Goal: Transaction & Acquisition: Purchase product/service

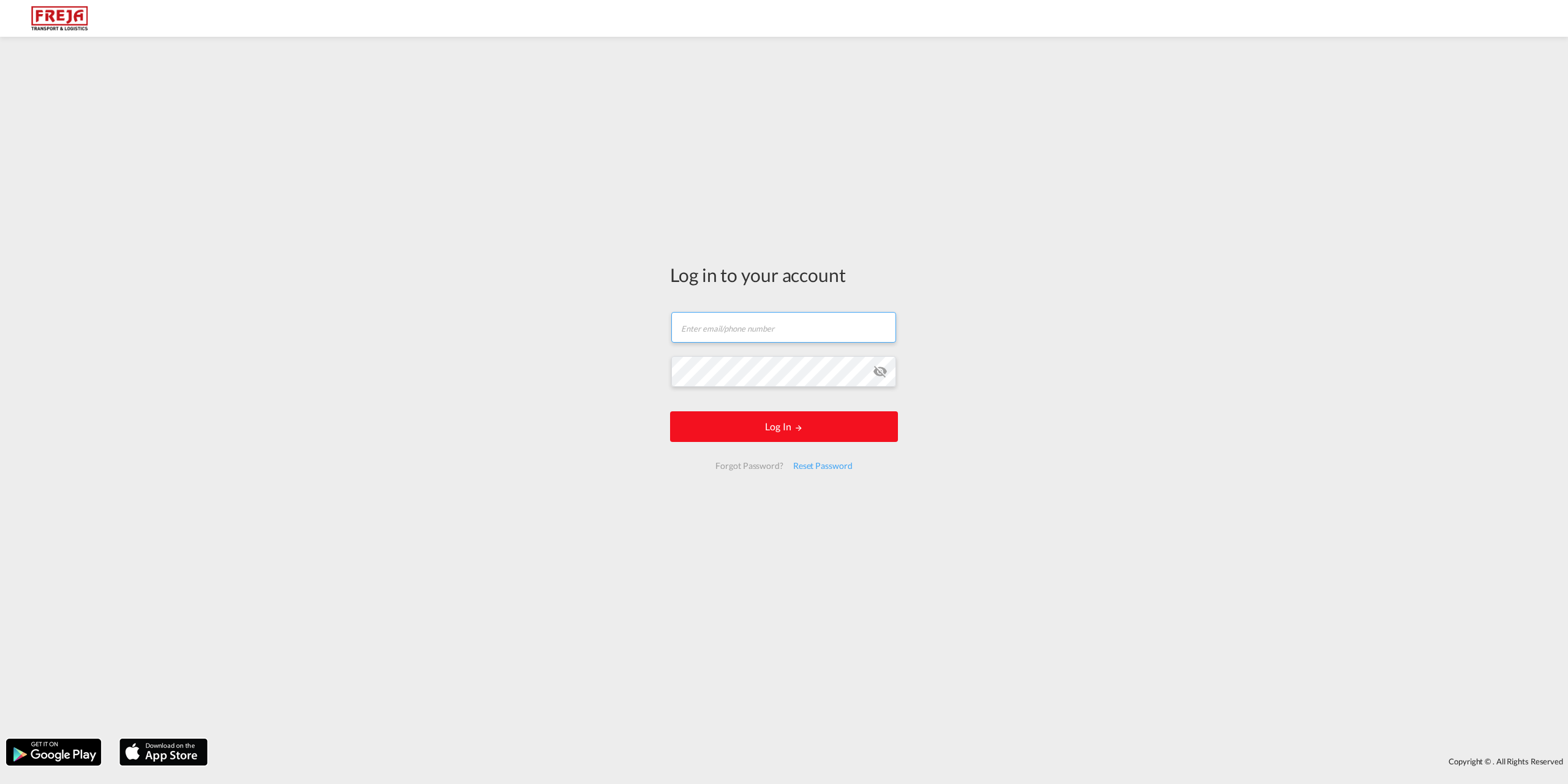
type input "[EMAIL_ADDRESS][DOMAIN_NAME]"
click at [756, 438] on button "Log In" at bounding box center [784, 426] width 228 height 30
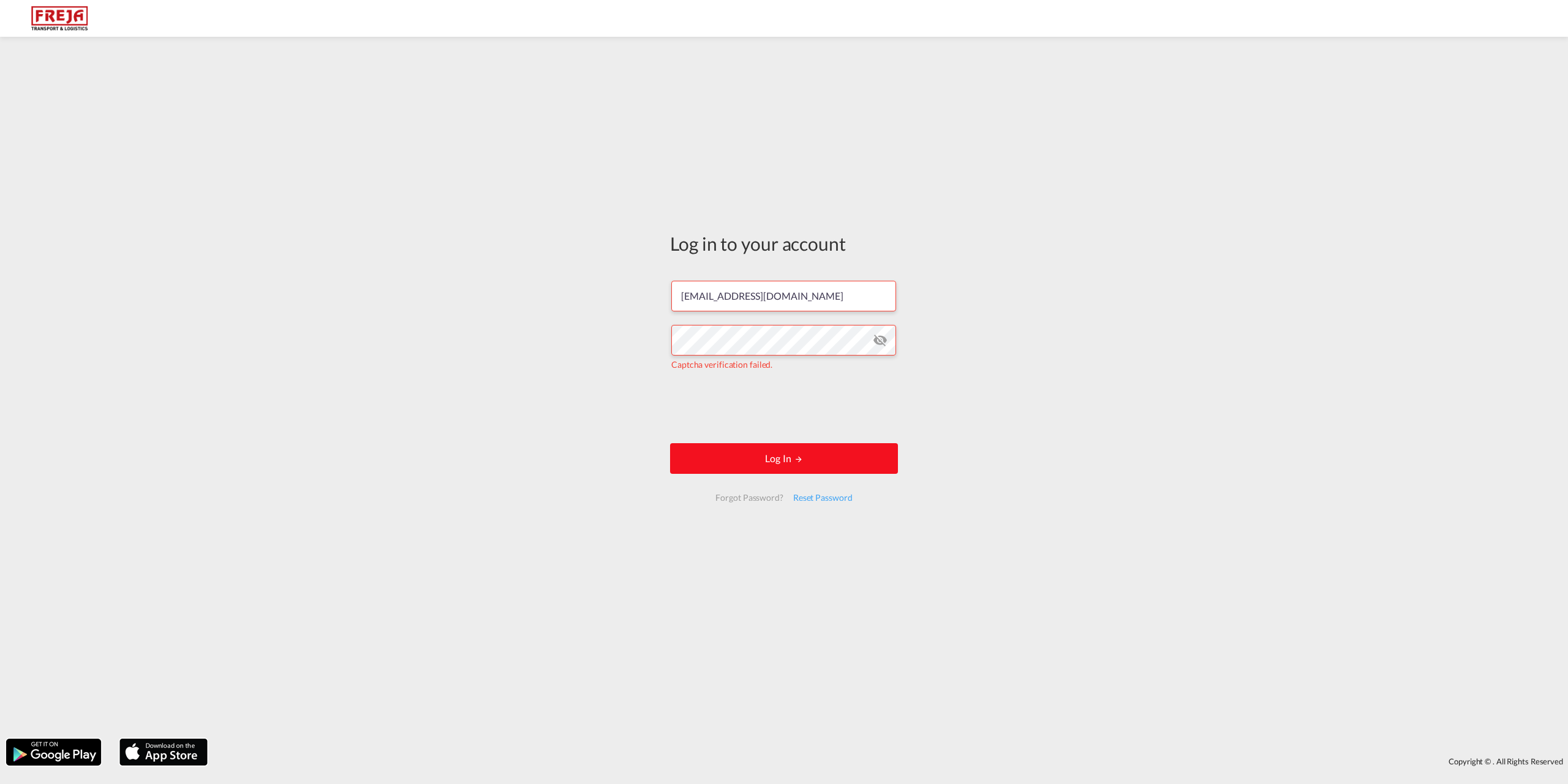
click at [789, 458] on button "Log In" at bounding box center [784, 458] width 228 height 30
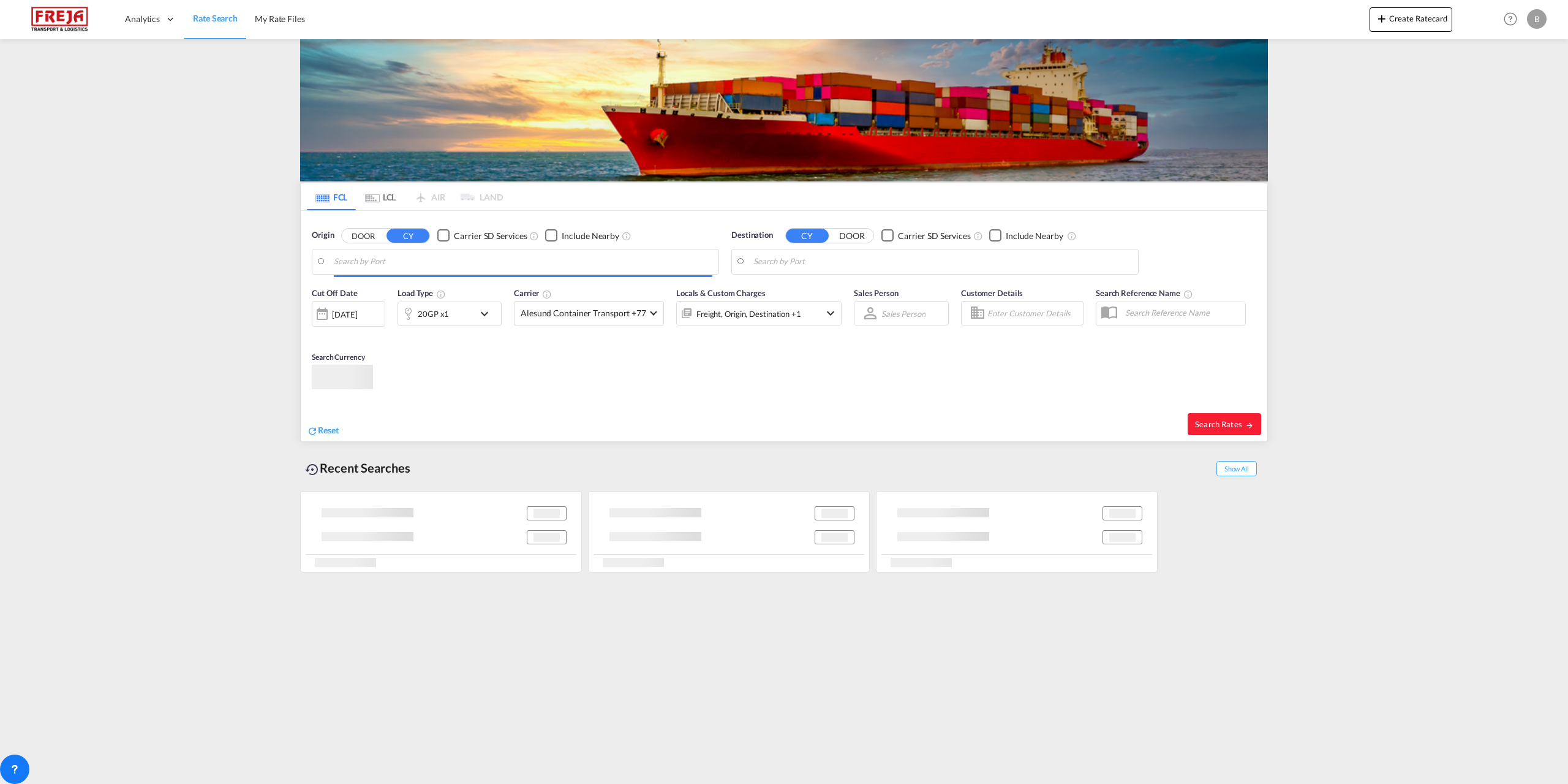
type input "Izmir, TRIZM"
type input "[GEOGRAPHIC_DATA] ([GEOGRAPHIC_DATA]), DKCPH"
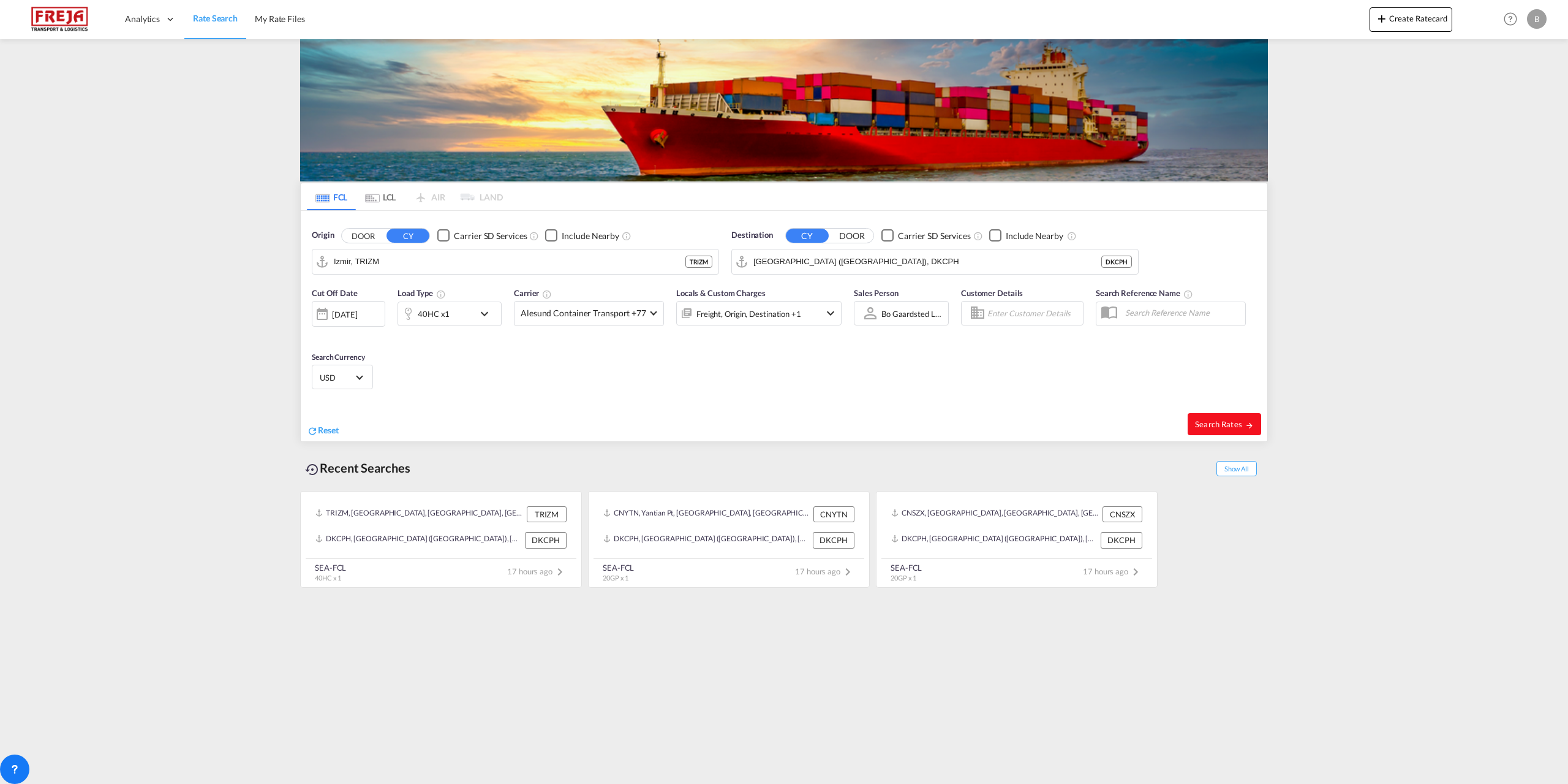
click at [1216, 428] on span "Search Rates" at bounding box center [1224, 424] width 59 height 10
type input "TRIZM to DKCPH / [DATE]"
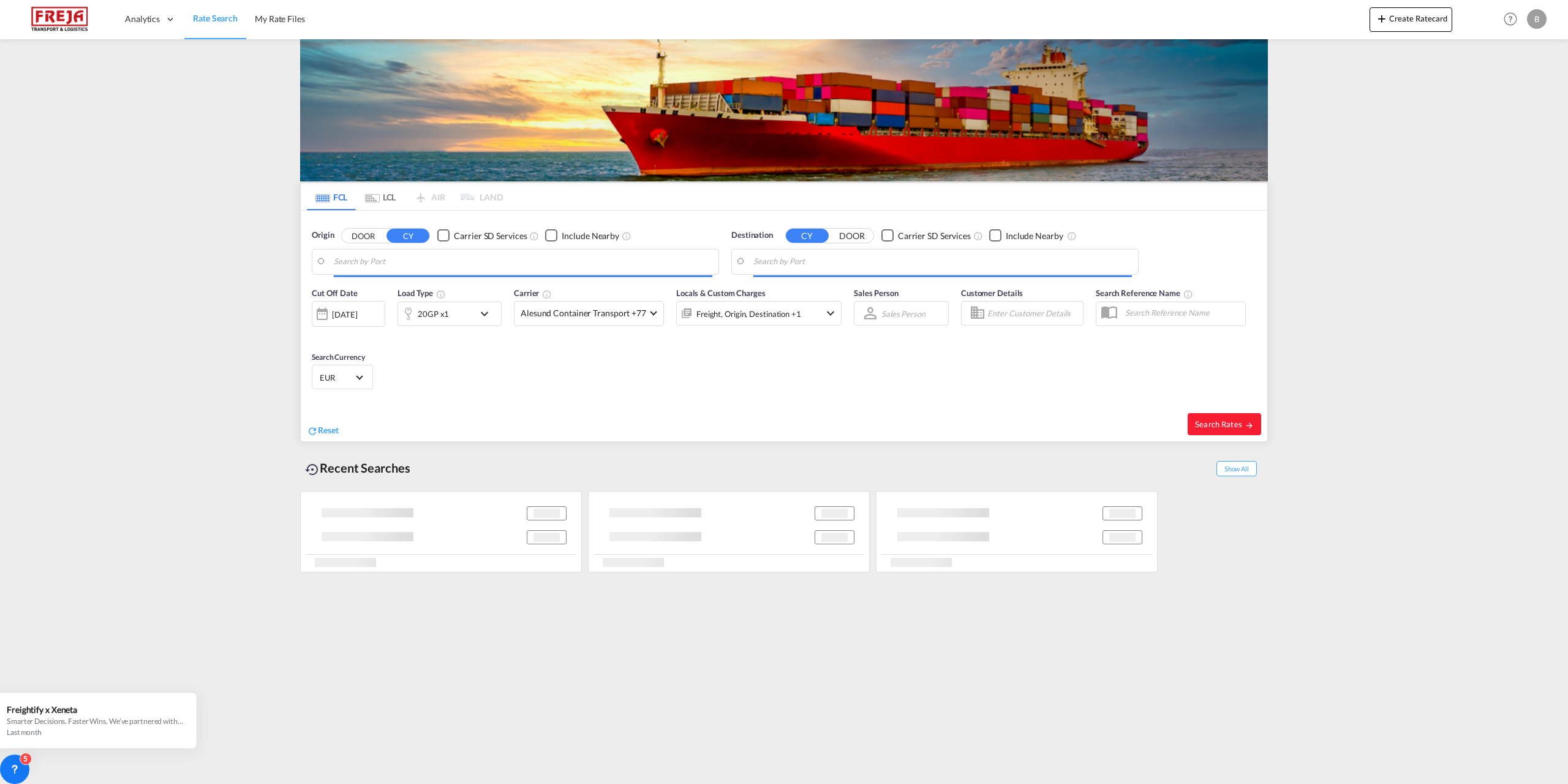
type input "Izmir, TRIZM"
type input "[GEOGRAPHIC_DATA] ([GEOGRAPHIC_DATA]), DKCPH"
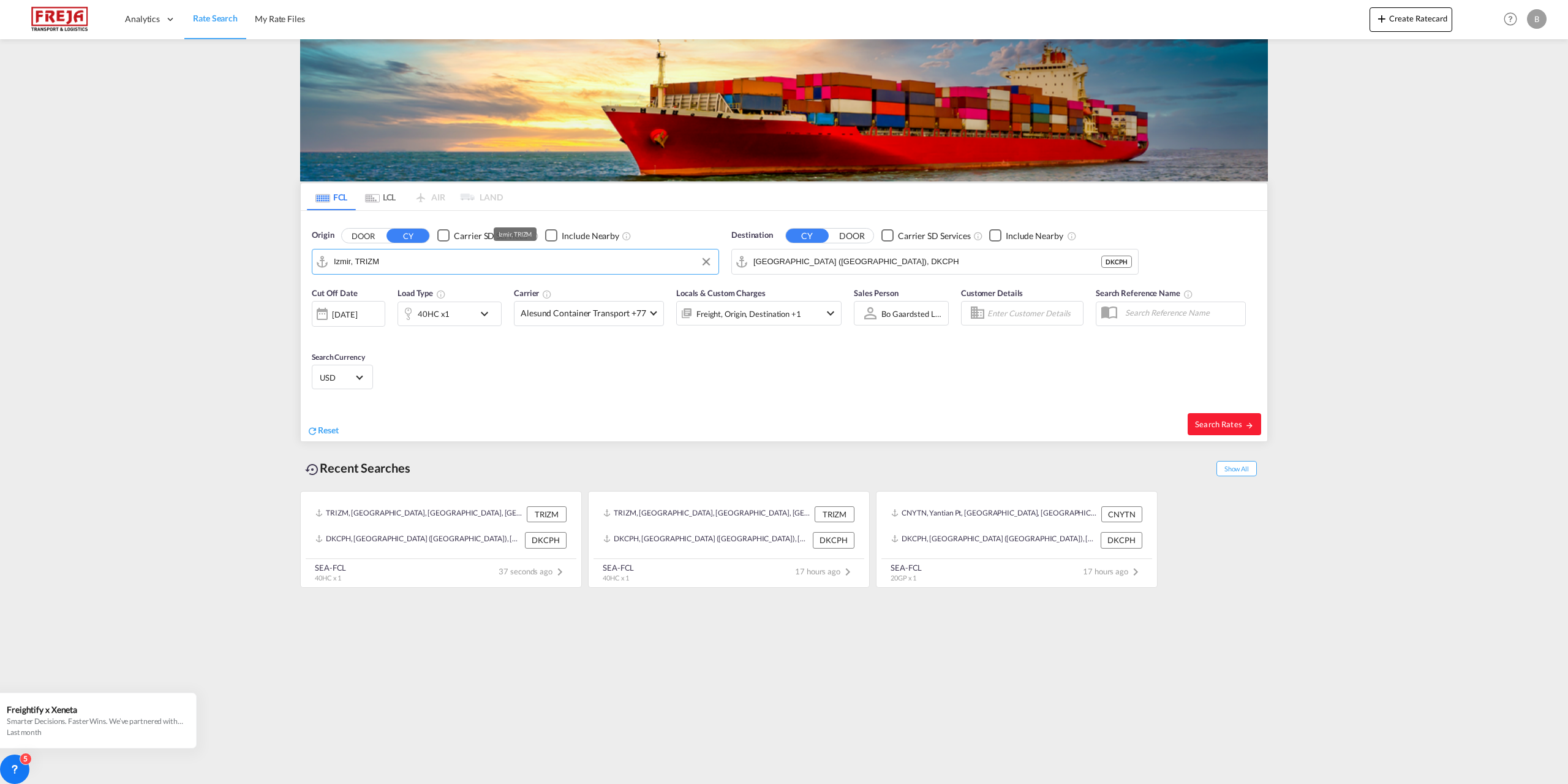
click at [535, 266] on input "Izmir, TRIZM" at bounding box center [523, 262] width 379 height 18
click at [341, 316] on div "[DATE]" at bounding box center [344, 314] width 25 height 11
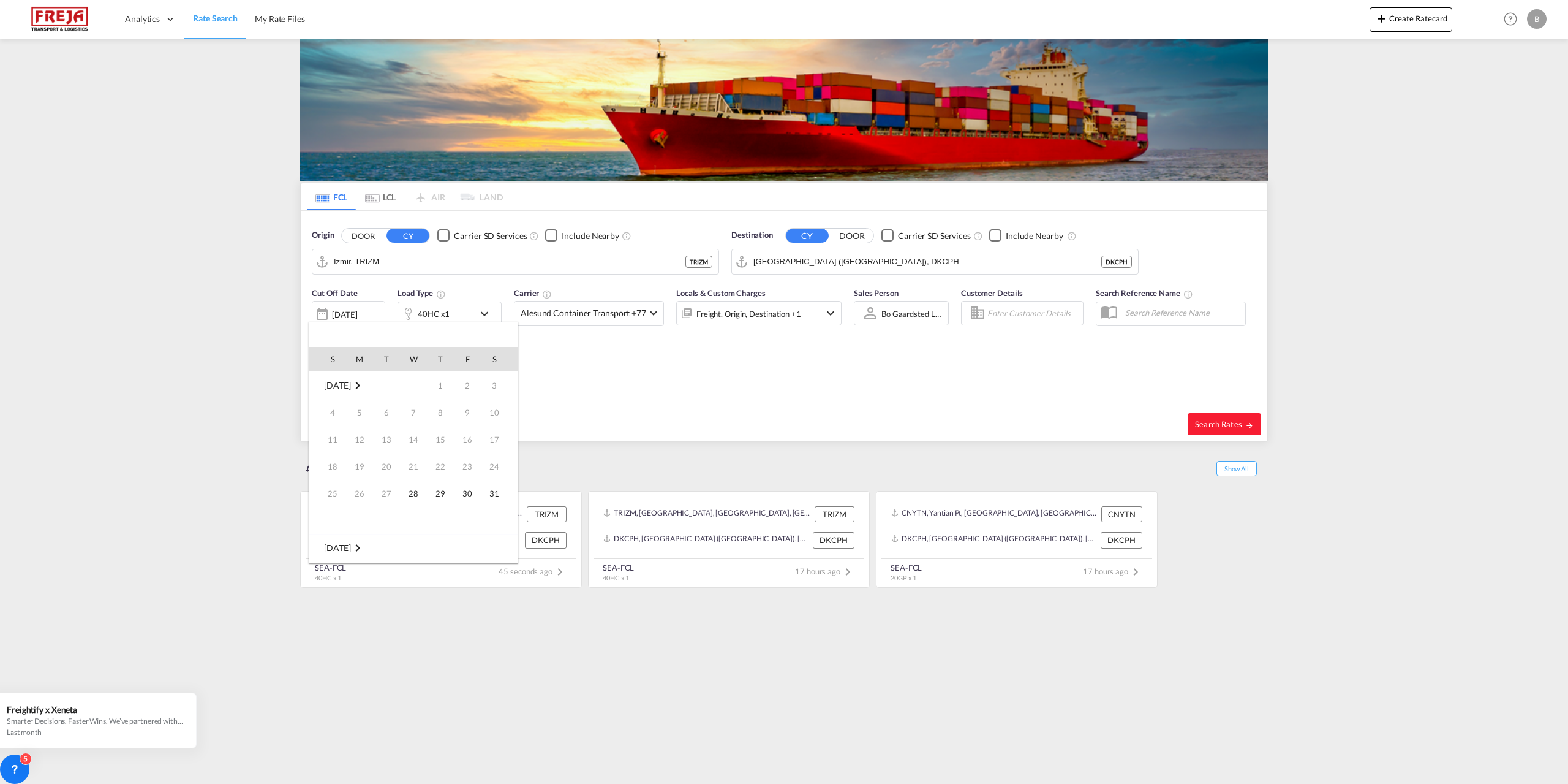
scroll to position [487, 0]
click at [351, 549] on span "[DATE]" at bounding box center [337, 548] width 27 height 11
click at [415, 388] on span "Sep" at bounding box center [413, 388] width 24 height 24
click at [1204, 420] on div at bounding box center [784, 392] width 1568 height 784
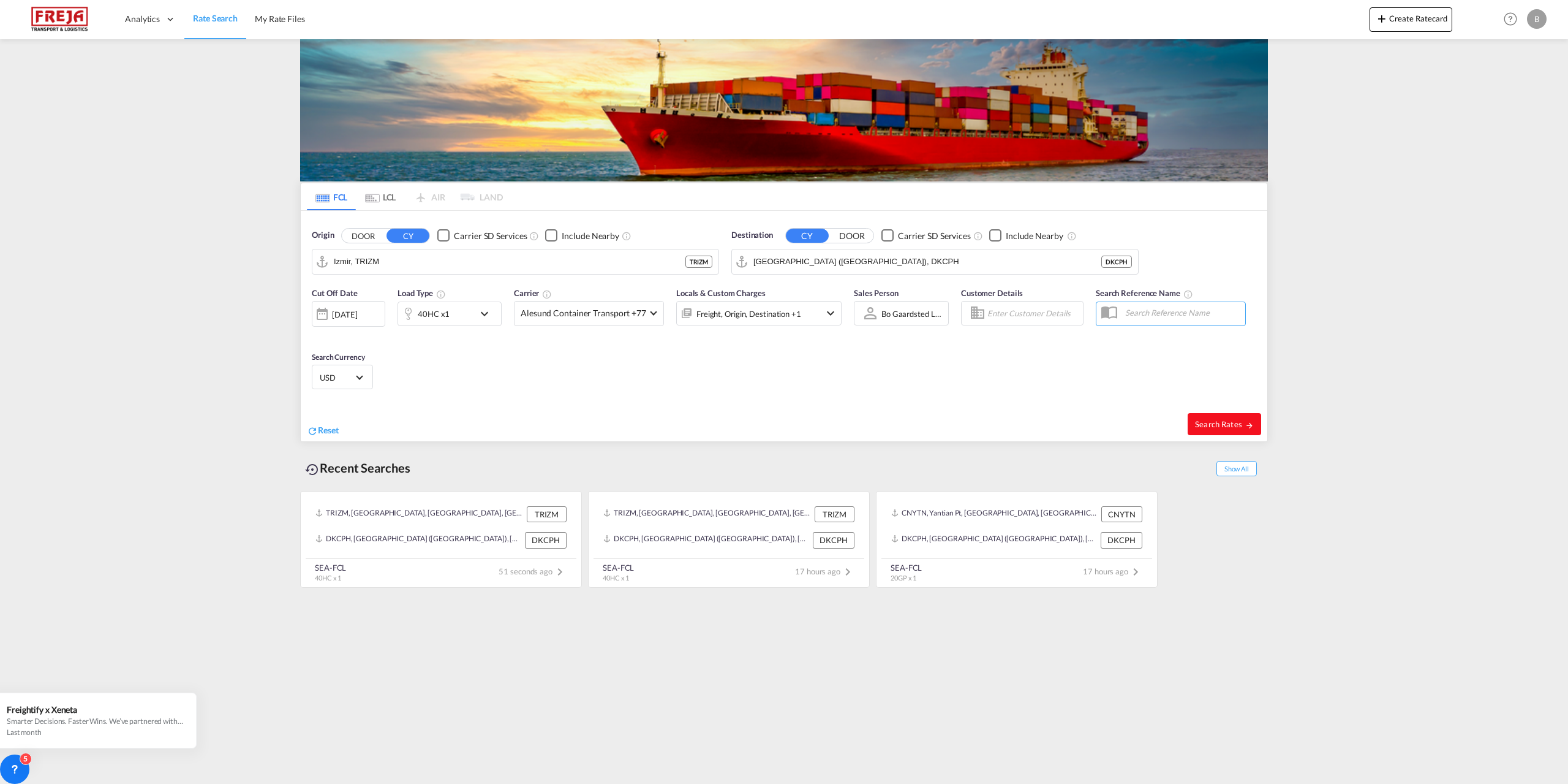
click at [1219, 423] on span "Search Rates" at bounding box center [1224, 424] width 59 height 10
type input "TRIZM to DKCPH / [DATE]"
